Goal: Task Accomplishment & Management: Complete application form

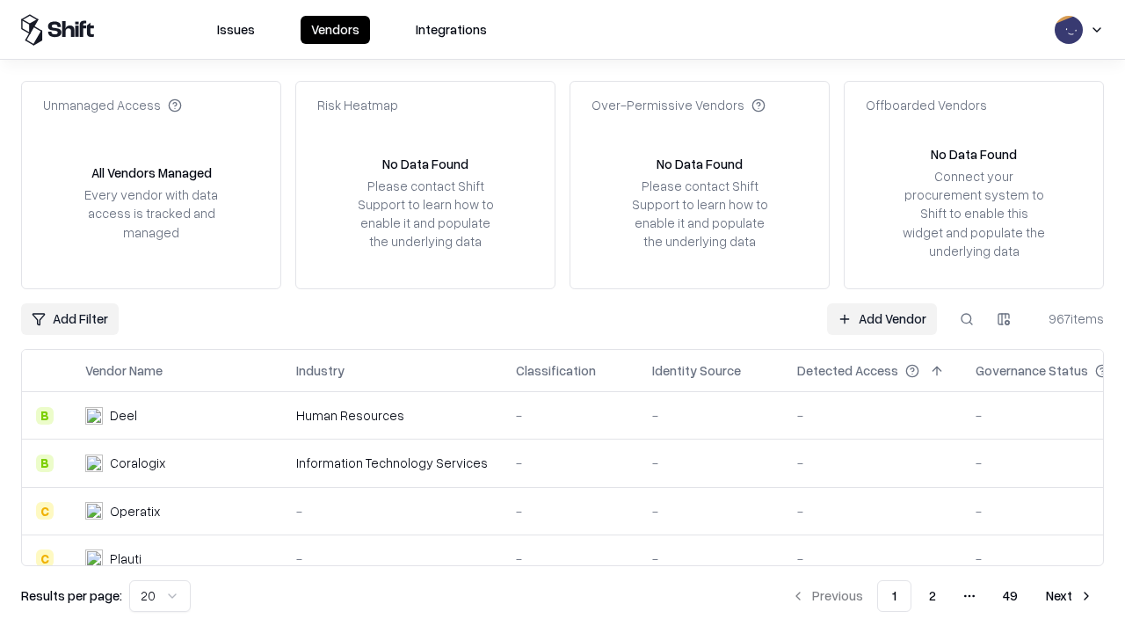
click at [882, 318] on link "Add Vendor" at bounding box center [882, 319] width 110 height 32
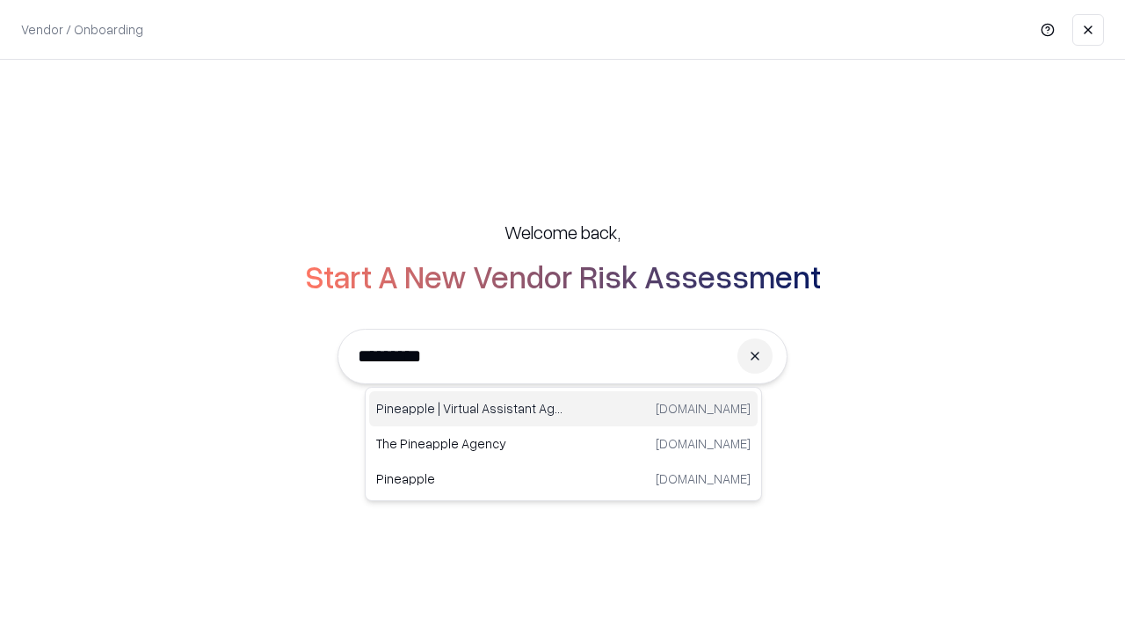
click at [563, 409] on div "Pineapple | Virtual Assistant Agency [DOMAIN_NAME]" at bounding box center [563, 408] width 389 height 35
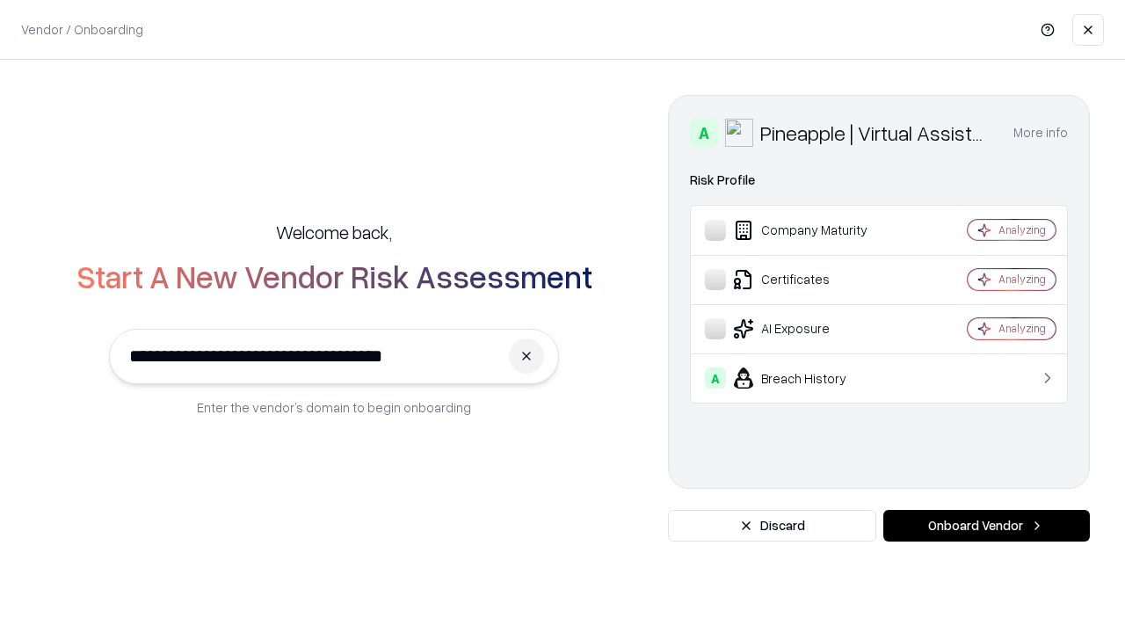
type input "**********"
click at [986, 526] on button "Onboard Vendor" at bounding box center [986, 526] width 207 height 32
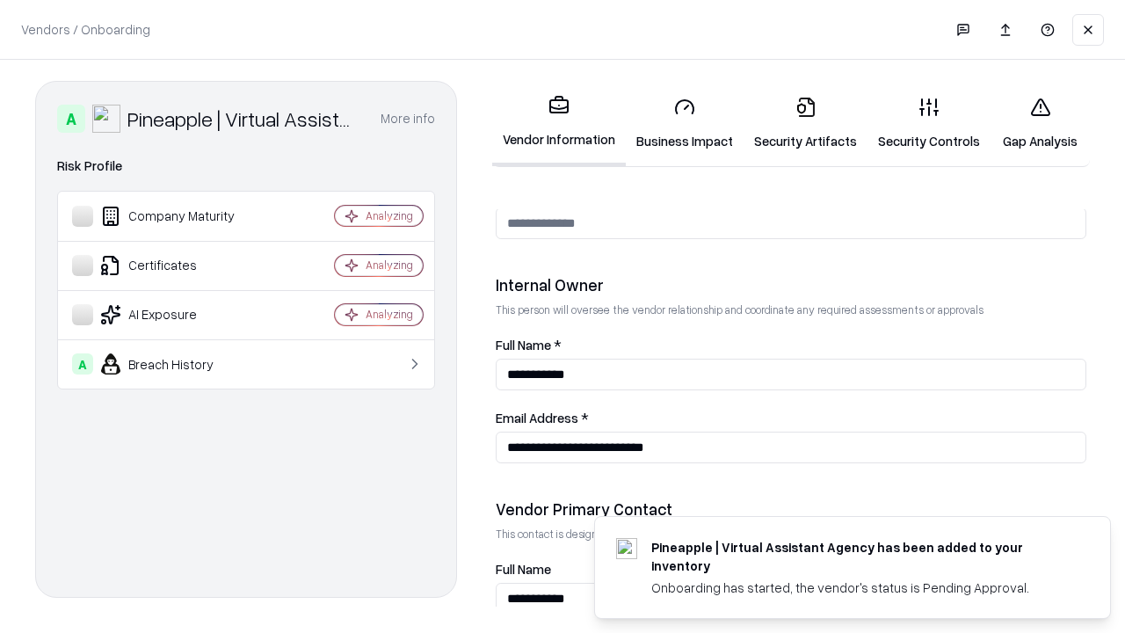
scroll to position [911, 0]
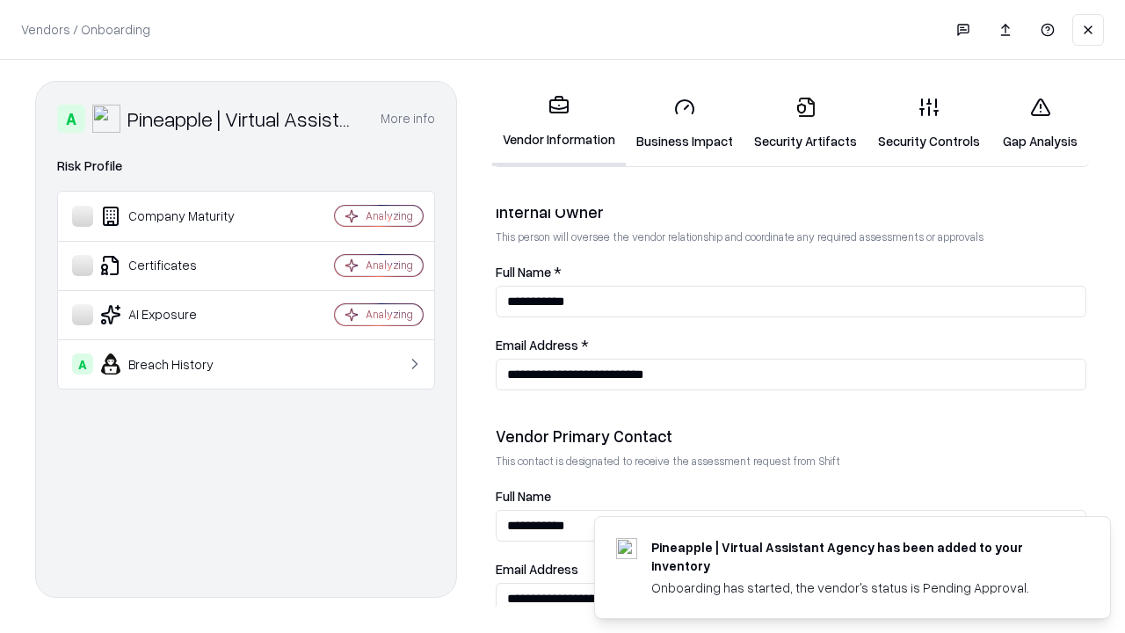
click at [805, 123] on link "Security Artifacts" at bounding box center [806, 124] width 124 height 82
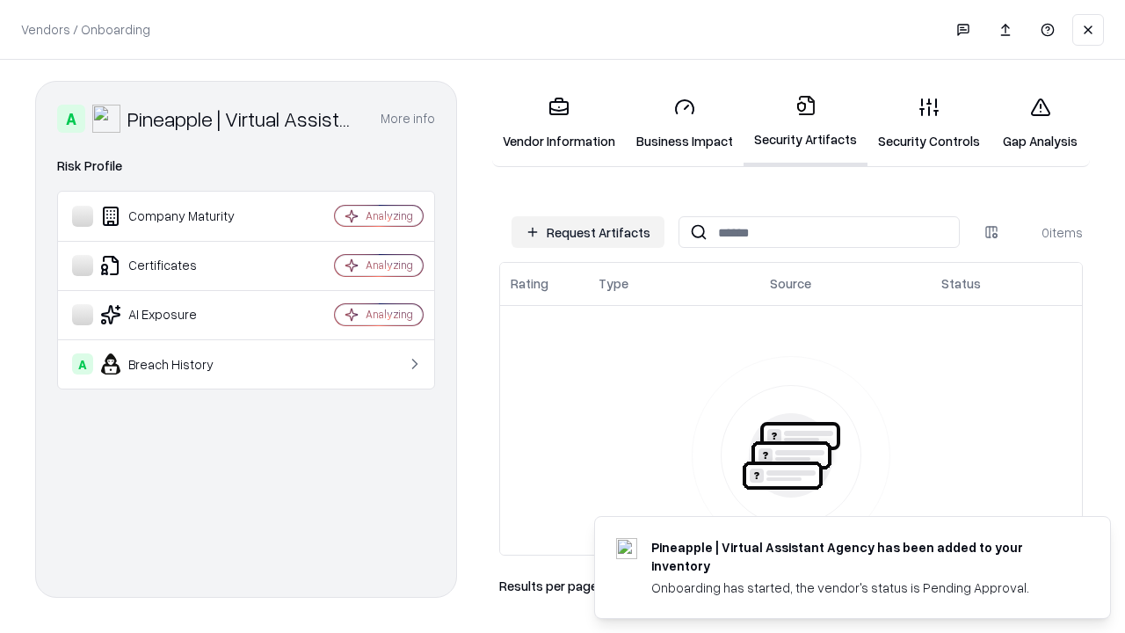
click at [588, 232] on button "Request Artifacts" at bounding box center [588, 232] width 153 height 32
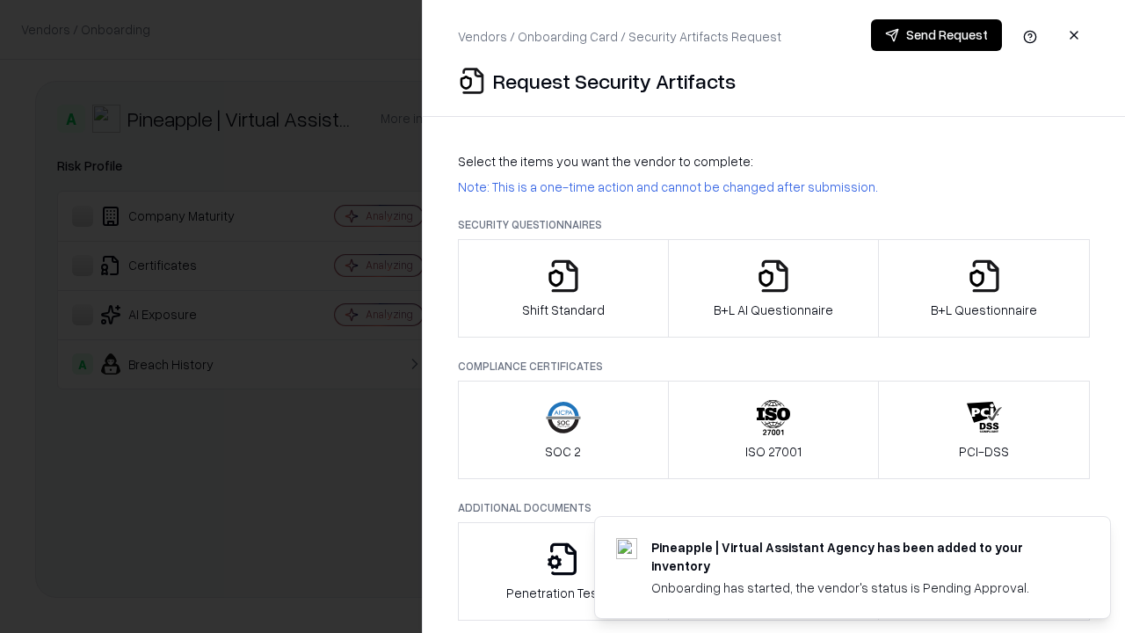
click at [984, 288] on icon "button" at bounding box center [984, 275] width 35 height 35
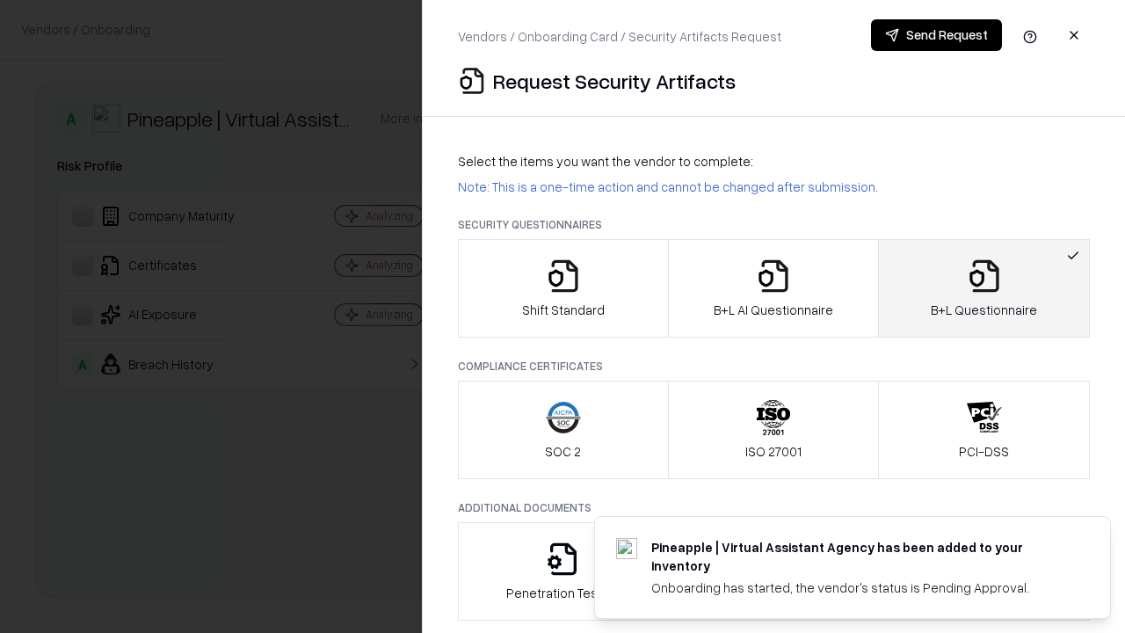
click at [773, 288] on icon "button" at bounding box center [773, 275] width 35 height 35
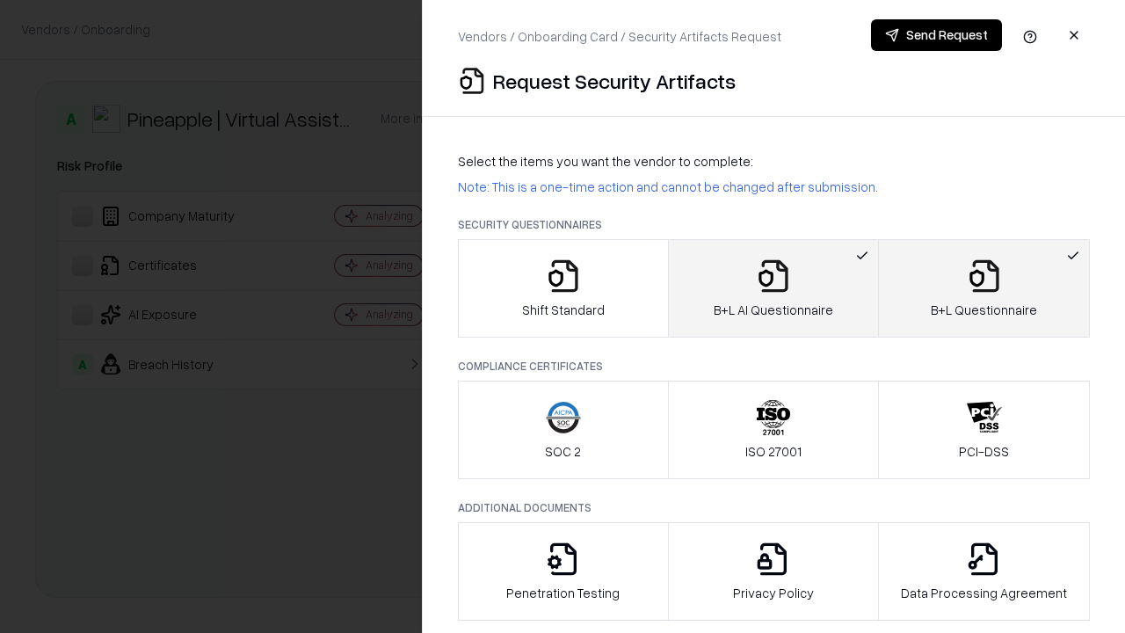
click at [936, 35] on button "Send Request" at bounding box center [936, 35] width 131 height 32
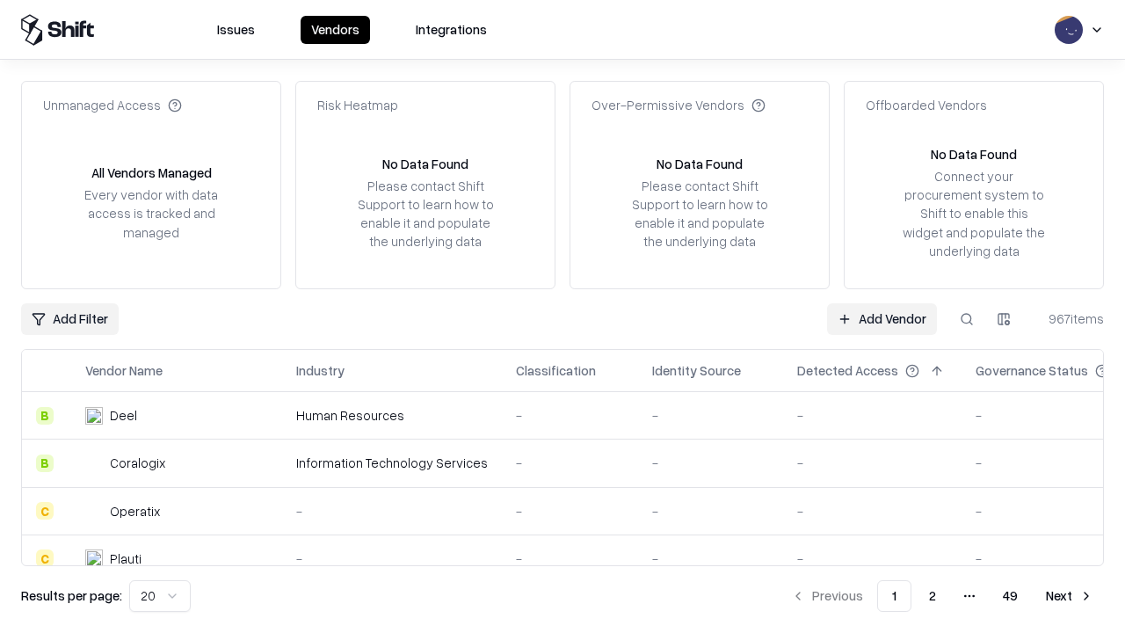
click at [967, 318] on button at bounding box center [967, 319] width 32 height 32
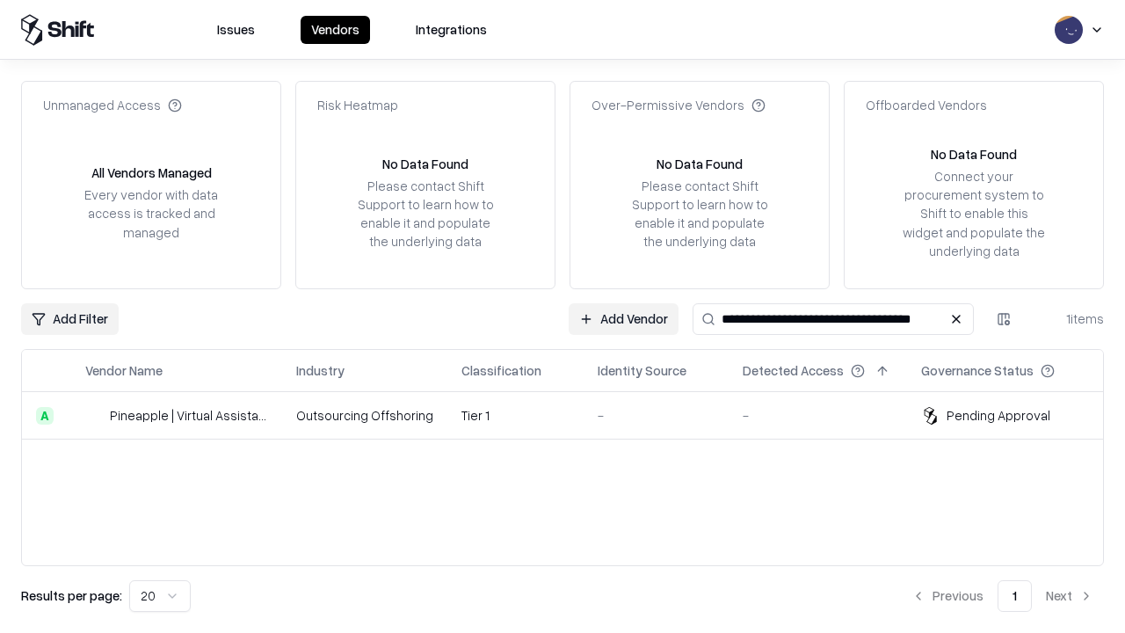
type input "**********"
click at [573, 415] on td "Tier 1" at bounding box center [515, 415] width 136 height 47
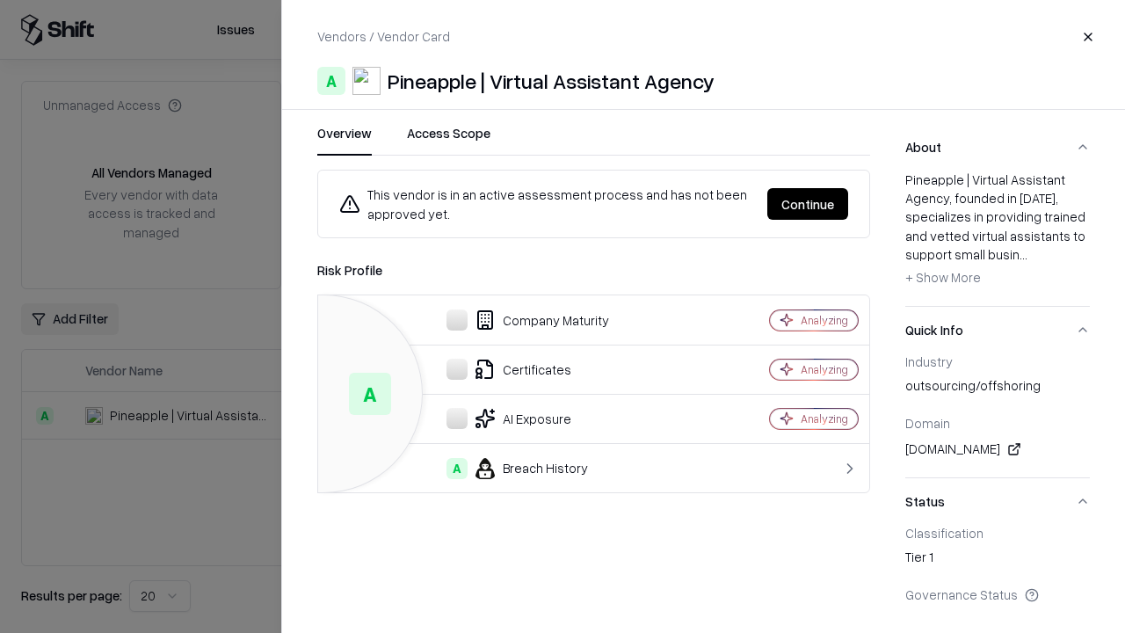
click at [808, 204] on button "Continue" at bounding box center [807, 204] width 81 height 32
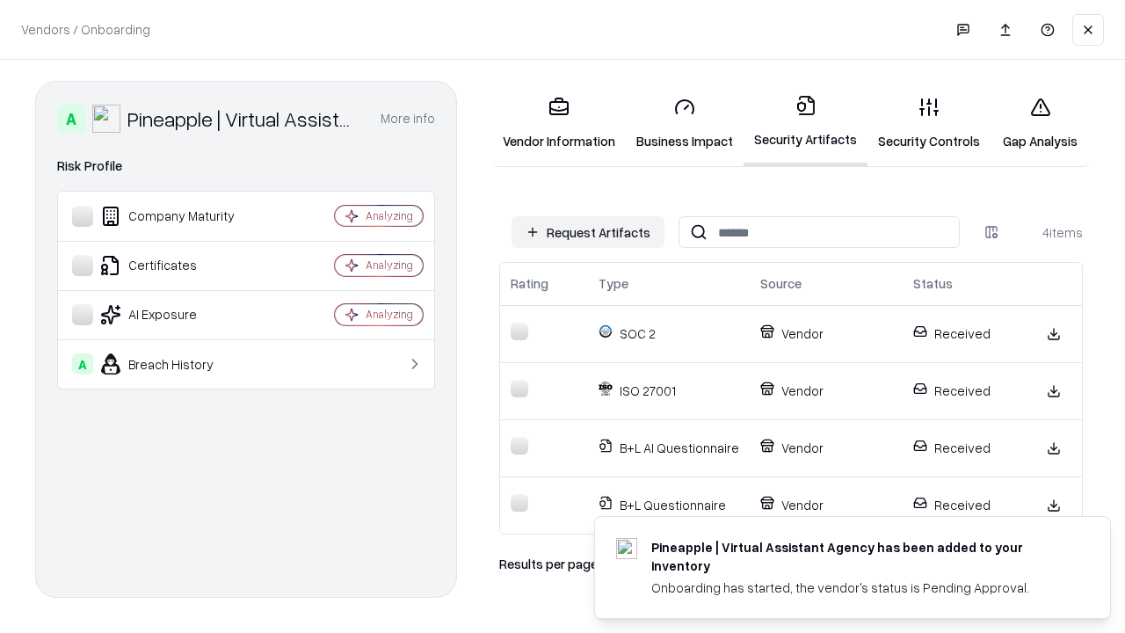
click at [1040, 123] on link "Gap Analysis" at bounding box center [1040, 124] width 99 height 82
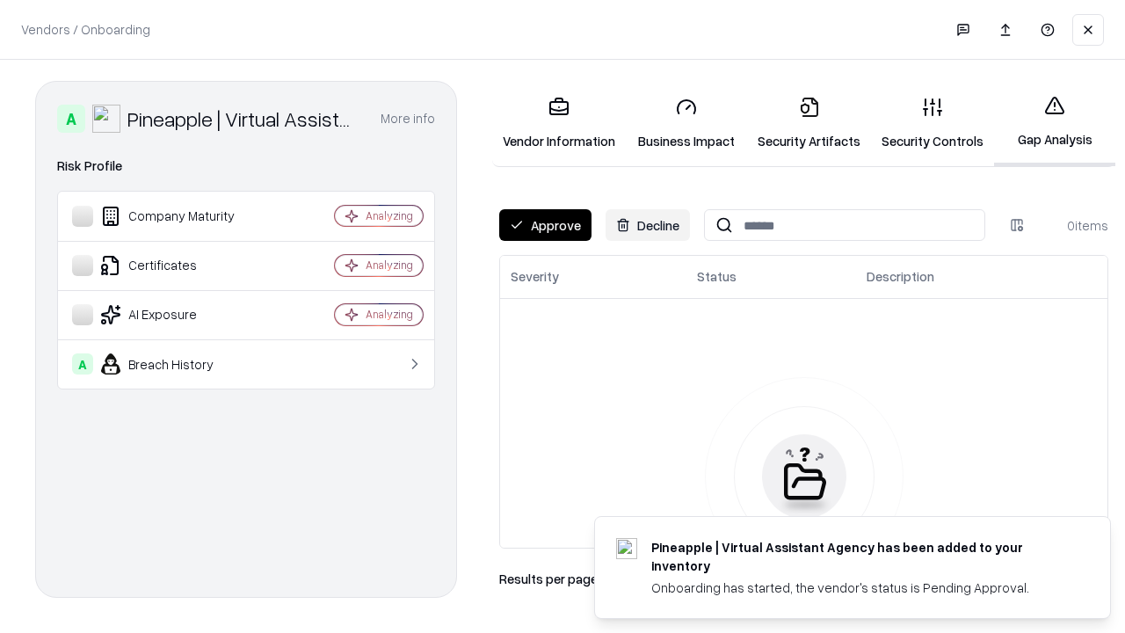
click at [545, 225] on button "Approve" at bounding box center [545, 225] width 92 height 32
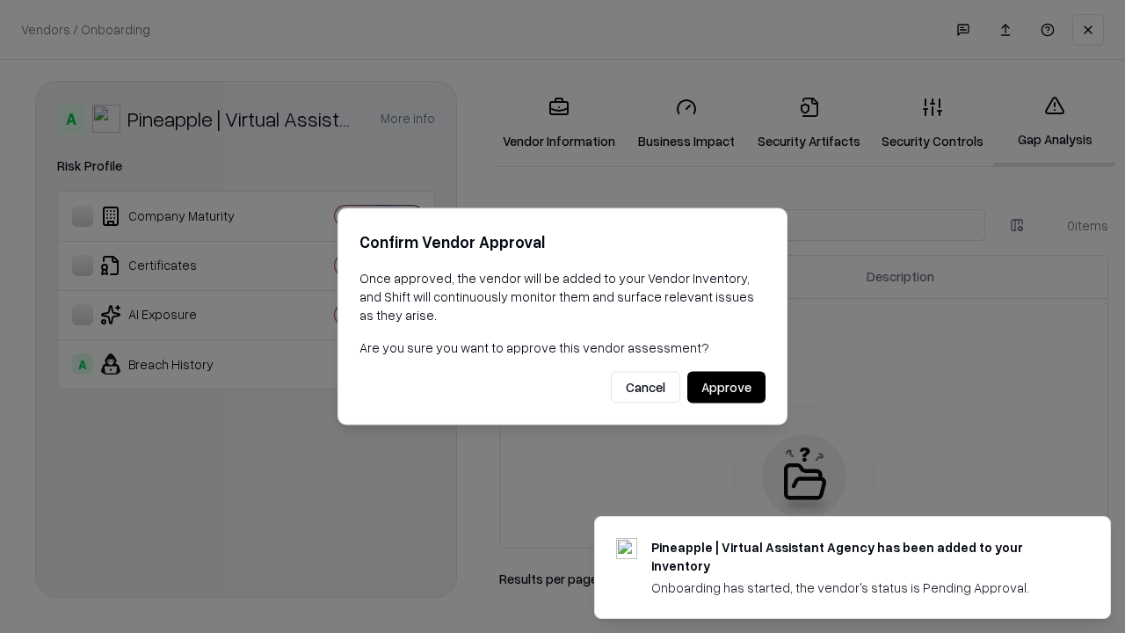
click at [726, 387] on button "Approve" at bounding box center [726, 388] width 78 height 32
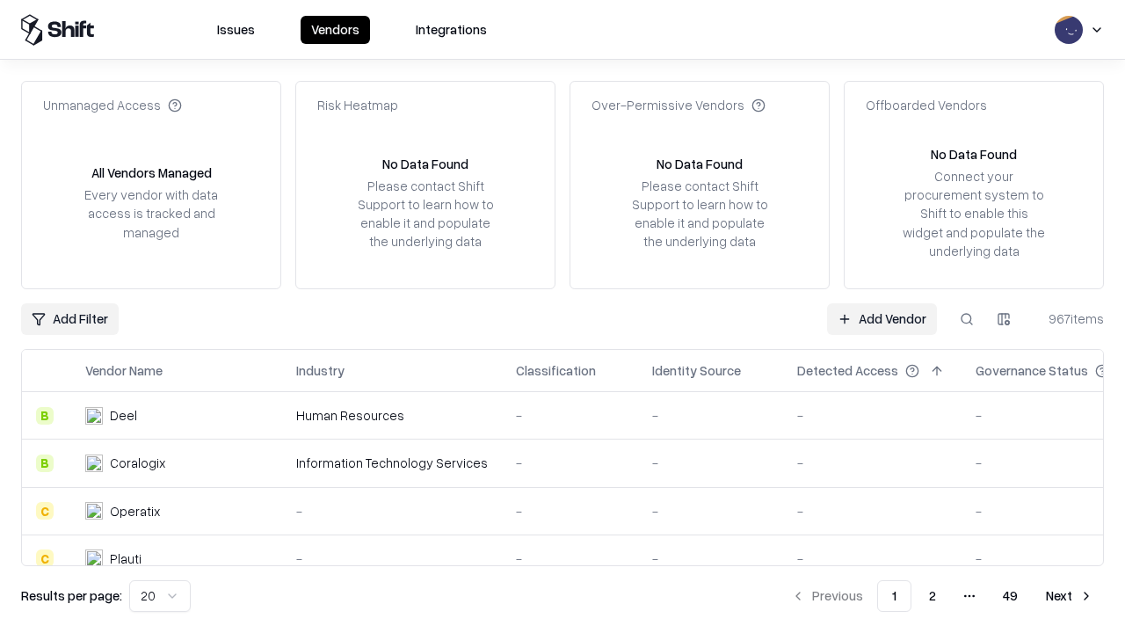
type input "**********"
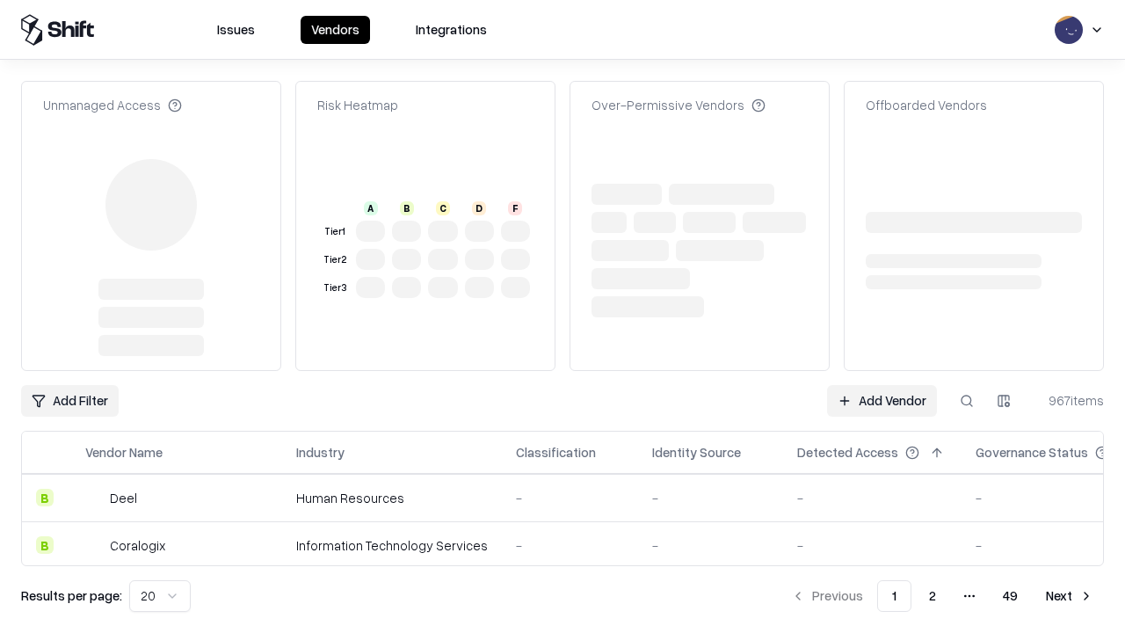
click at [882, 385] on link "Add Vendor" at bounding box center [882, 401] width 110 height 32
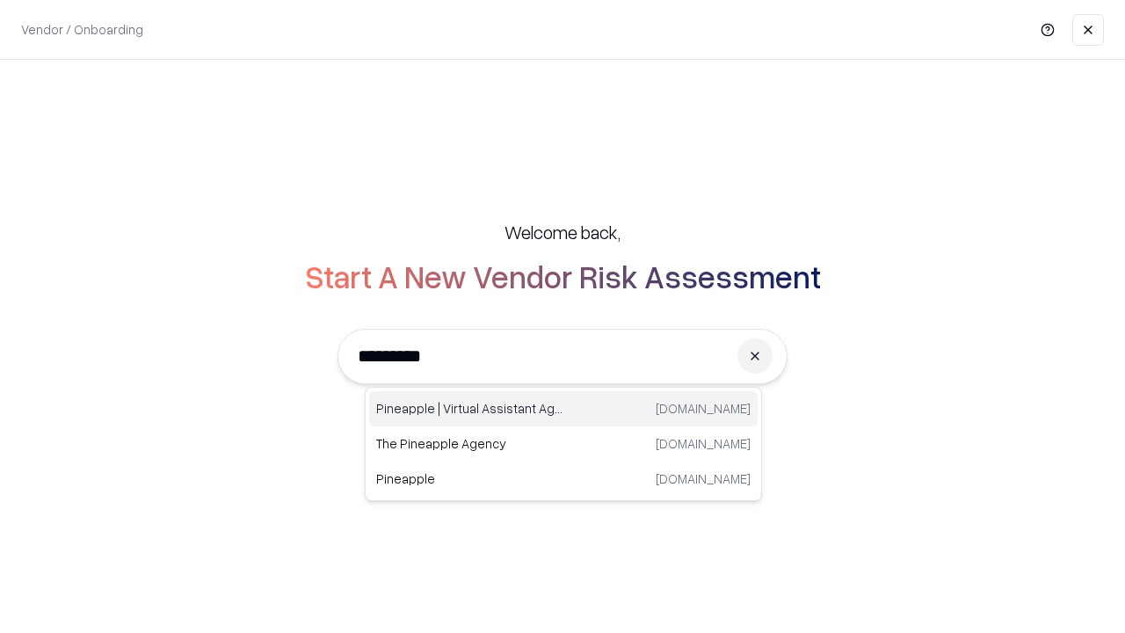
click at [563, 409] on div "Pineapple | Virtual Assistant Agency [DOMAIN_NAME]" at bounding box center [563, 408] width 389 height 35
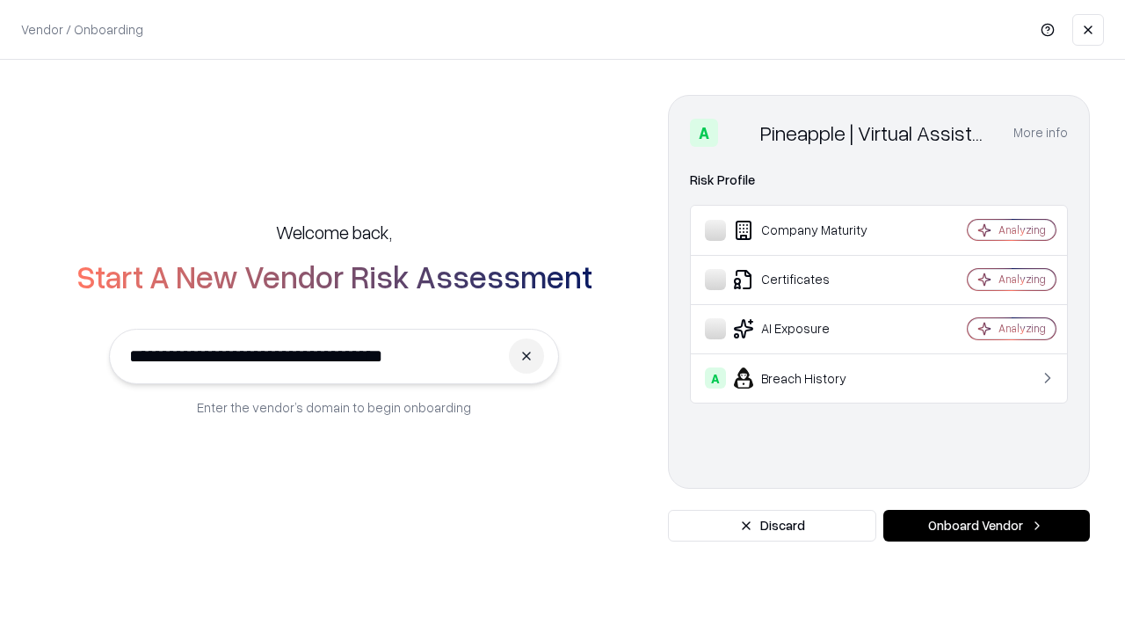
type input "**********"
click at [986, 526] on button "Onboard Vendor" at bounding box center [986, 526] width 207 height 32
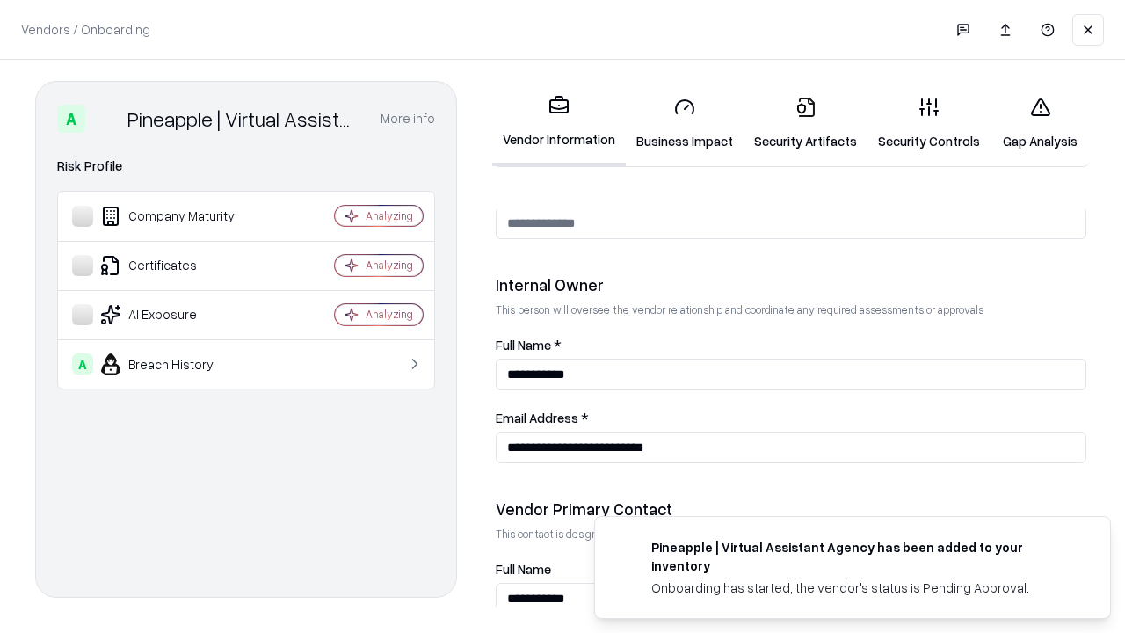
scroll to position [911, 0]
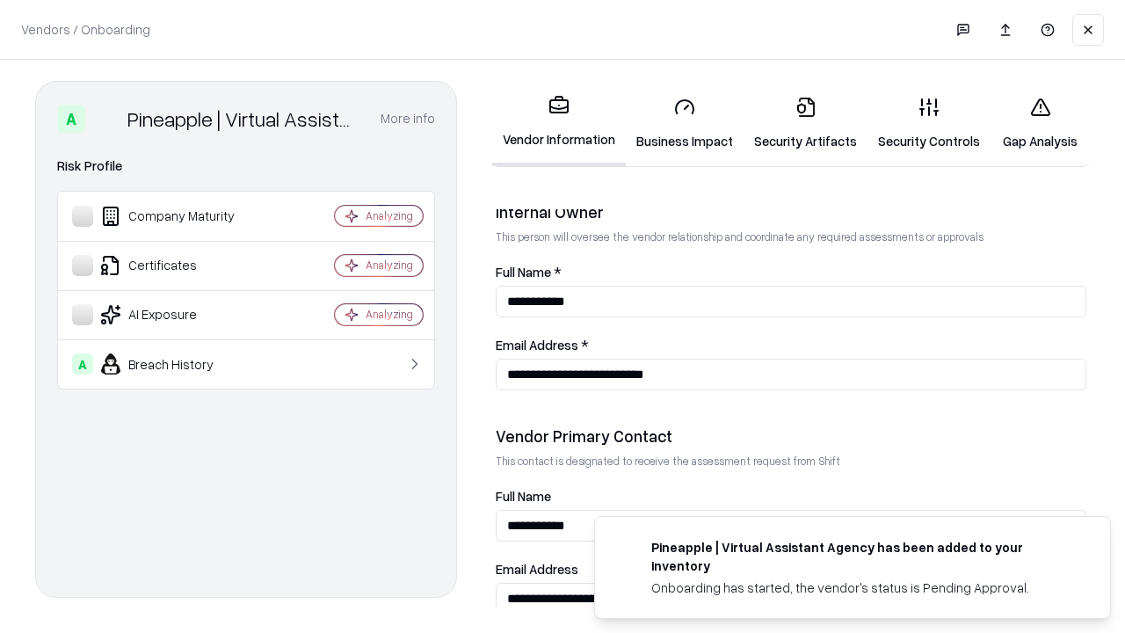
click at [1040, 123] on link "Gap Analysis" at bounding box center [1040, 124] width 99 height 82
